Goal: Entertainment & Leisure: Consume media (video, audio)

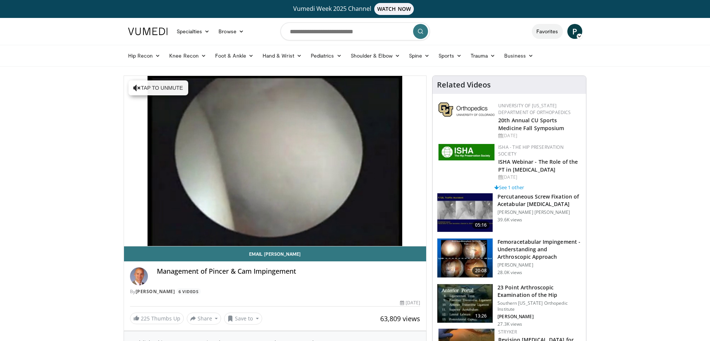
click at [553, 30] on link "Favorites" at bounding box center [547, 31] width 31 height 15
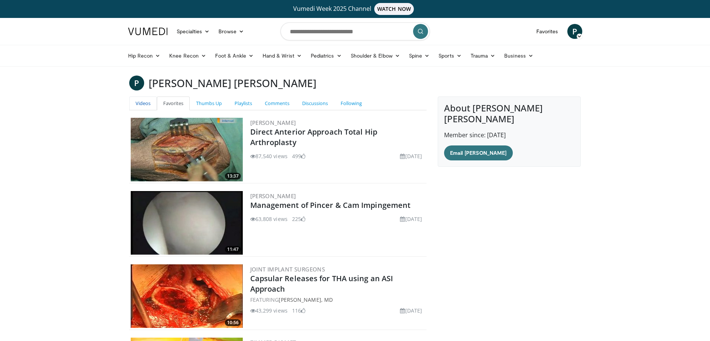
click at [139, 102] on link "Videos" at bounding box center [143, 103] width 28 height 14
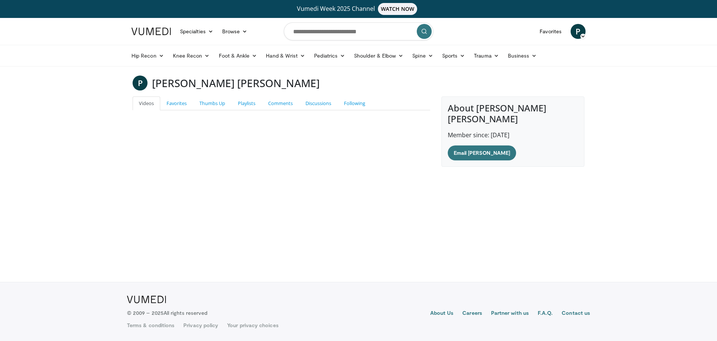
click at [585, 34] on icon at bounding box center [582, 36] width 5 height 5
click at [585, 29] on span "P" at bounding box center [578, 31] width 15 height 15
click at [580, 31] on span "P" at bounding box center [578, 31] width 15 height 15
click at [529, 45] on link "Add a Video" at bounding box center [540, 49] width 89 height 12
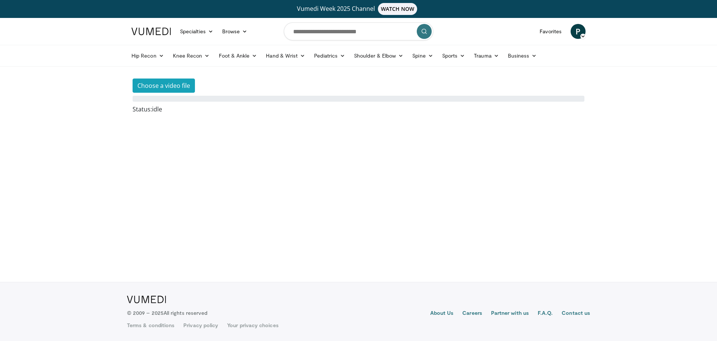
click at [573, 36] on span "P" at bounding box center [578, 31] width 15 height 15
click at [521, 74] on link "Thumbs Up" at bounding box center [540, 73] width 89 height 12
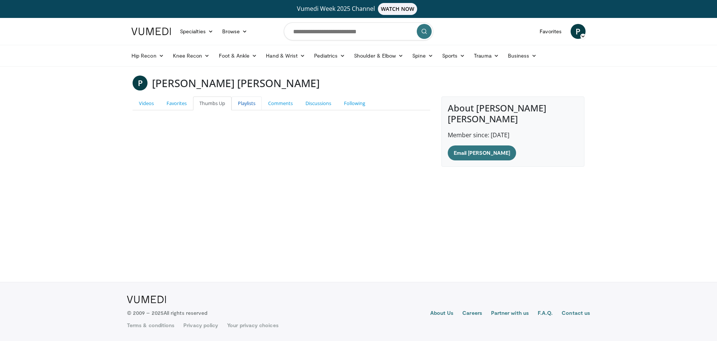
click at [249, 103] on link "Playlists" at bounding box center [247, 103] width 30 height 14
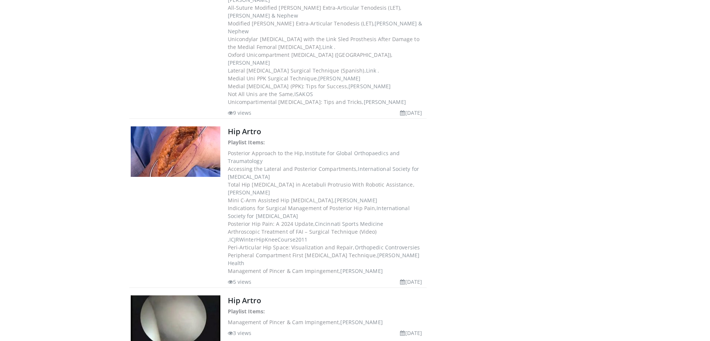
scroll to position [255, 0]
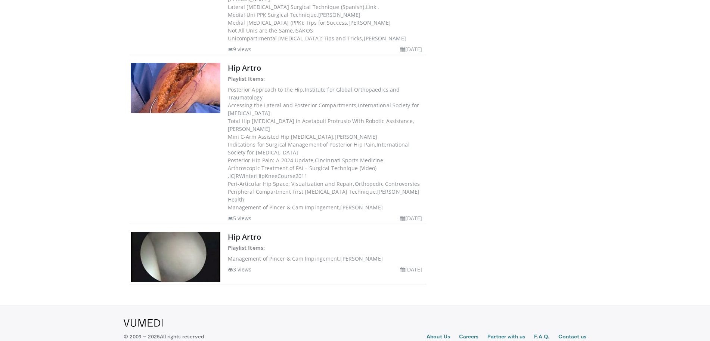
click at [192, 233] on img at bounding box center [176, 257] width 90 height 50
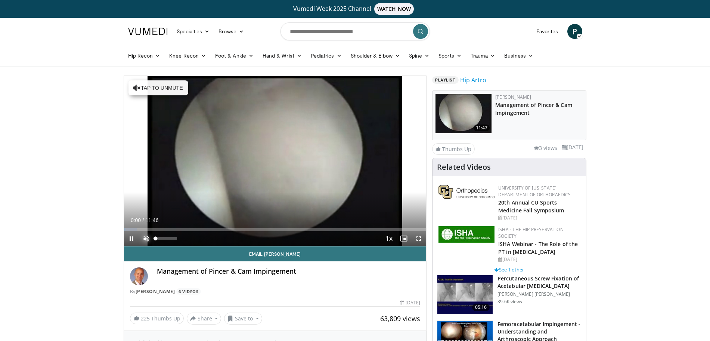
click at [146, 236] on span "Video Player" at bounding box center [146, 238] width 15 height 15
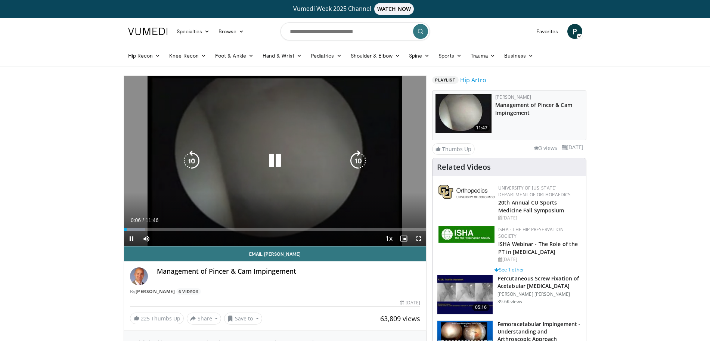
click at [282, 167] on icon "Video Player" at bounding box center [274, 160] width 21 height 21
click at [219, 137] on div "10 seconds Tap to unmute" at bounding box center [275, 161] width 303 height 170
click at [417, 239] on span "Video Player" at bounding box center [418, 238] width 15 height 15
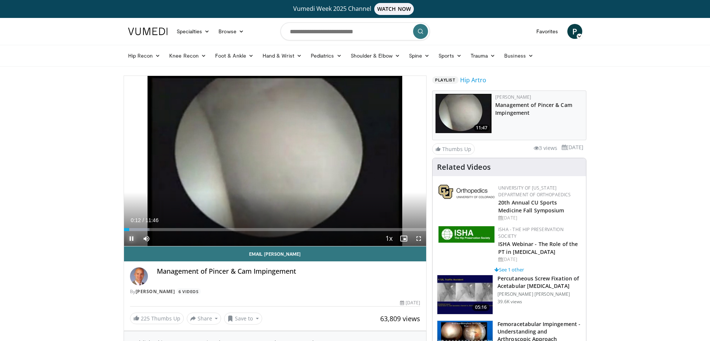
click at [136, 238] on span "Video Player" at bounding box center [131, 238] width 15 height 15
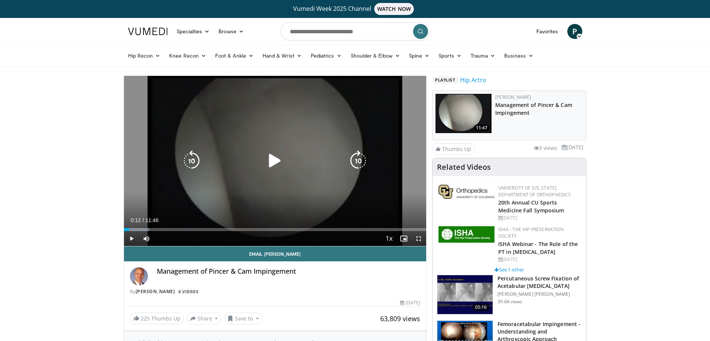
click at [296, 162] on div "Video Player" at bounding box center [275, 160] width 182 height 15
click at [275, 162] on icon "Video Player" at bounding box center [274, 160] width 21 height 21
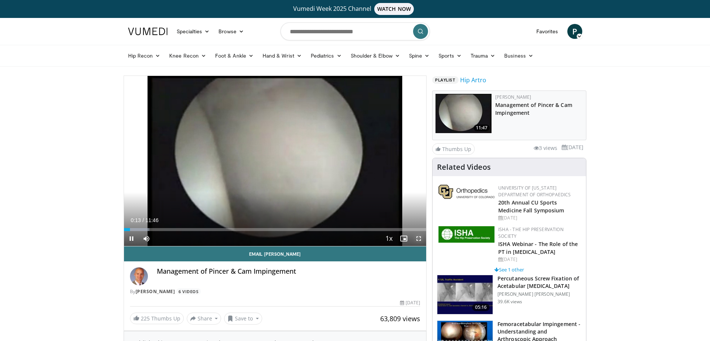
click at [418, 236] on span "Video Player" at bounding box center [418, 238] width 15 height 15
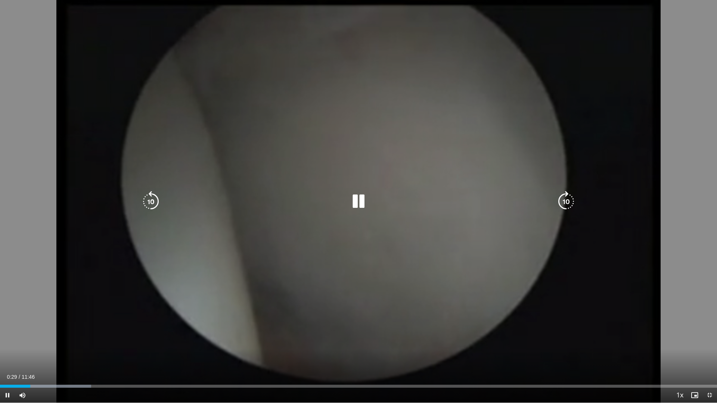
click at [362, 202] on icon "Video Player" at bounding box center [358, 201] width 21 height 21
